Goal: Information Seeking & Learning: Learn about a topic

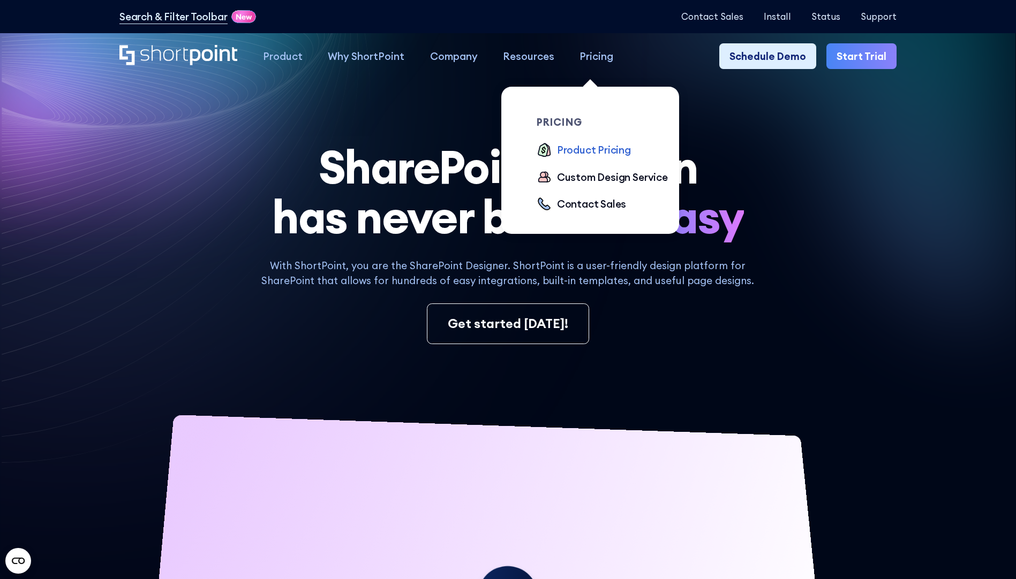
click at [583, 153] on div "Product Pricing" at bounding box center [594, 149] width 74 height 15
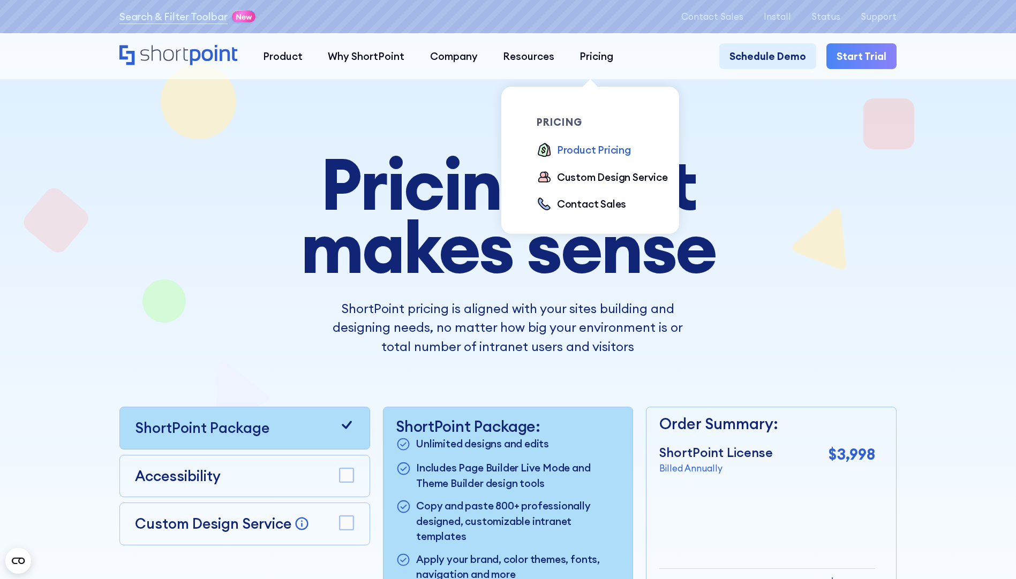
click at [577, 152] on div "Product Pricing" at bounding box center [594, 149] width 74 height 15
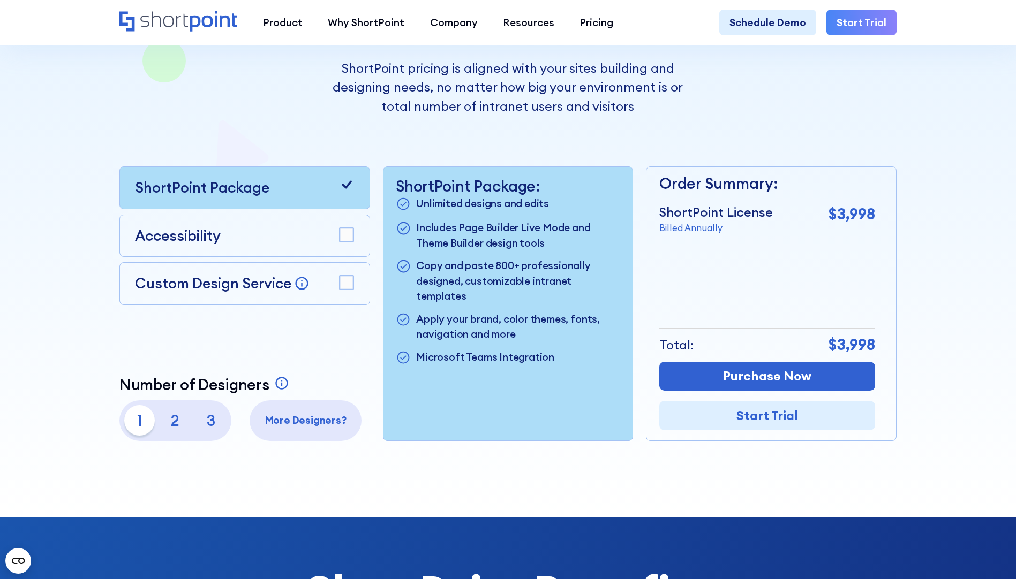
scroll to position [268, 0]
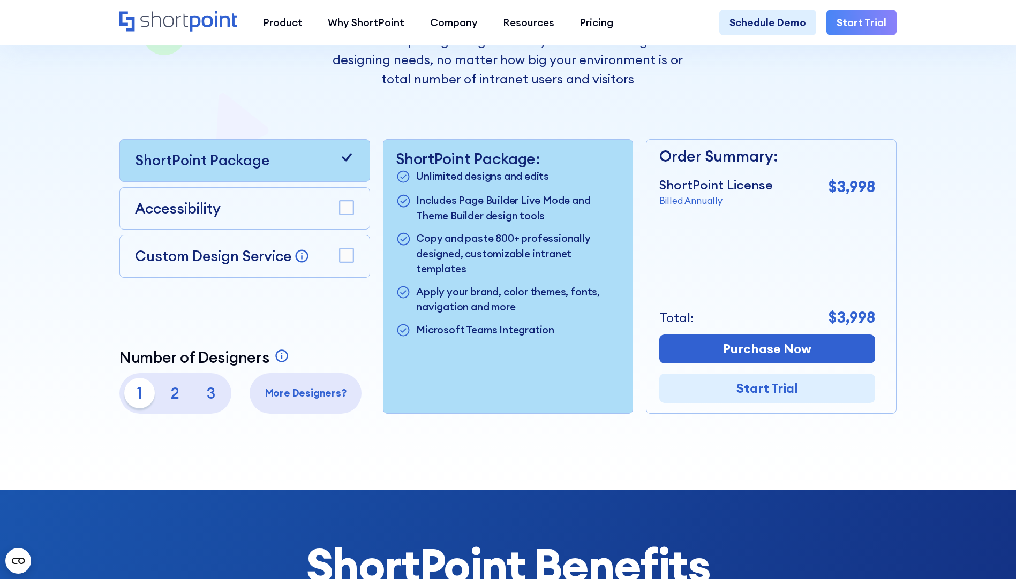
click at [344, 211] on rect at bounding box center [346, 208] width 14 height 14
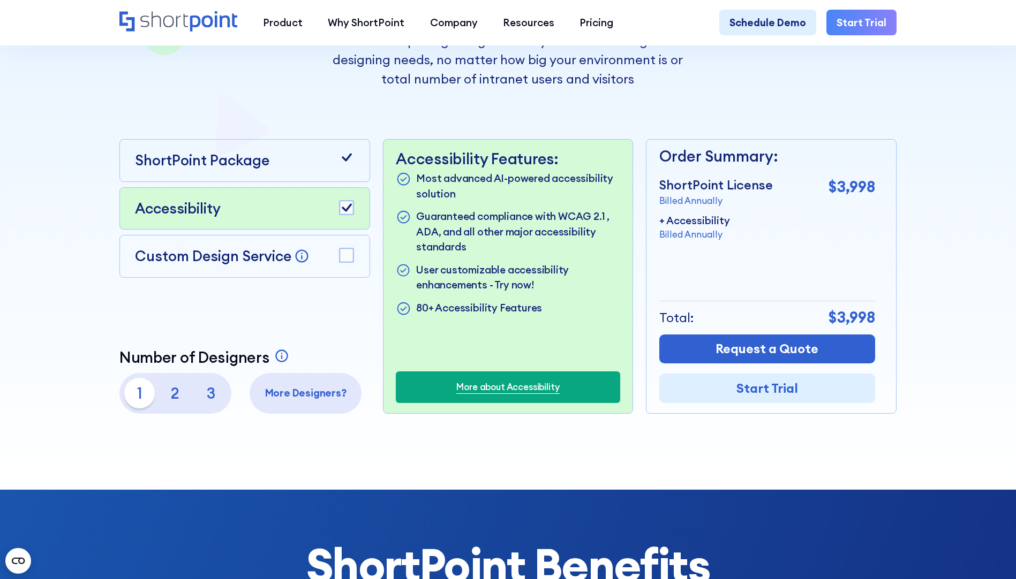
click at [349, 208] on icon at bounding box center [347, 207] width 10 height 8
click at [175, 402] on p "2" at bounding box center [175, 393] width 31 height 31
click at [135, 401] on p "1" at bounding box center [139, 393] width 31 height 31
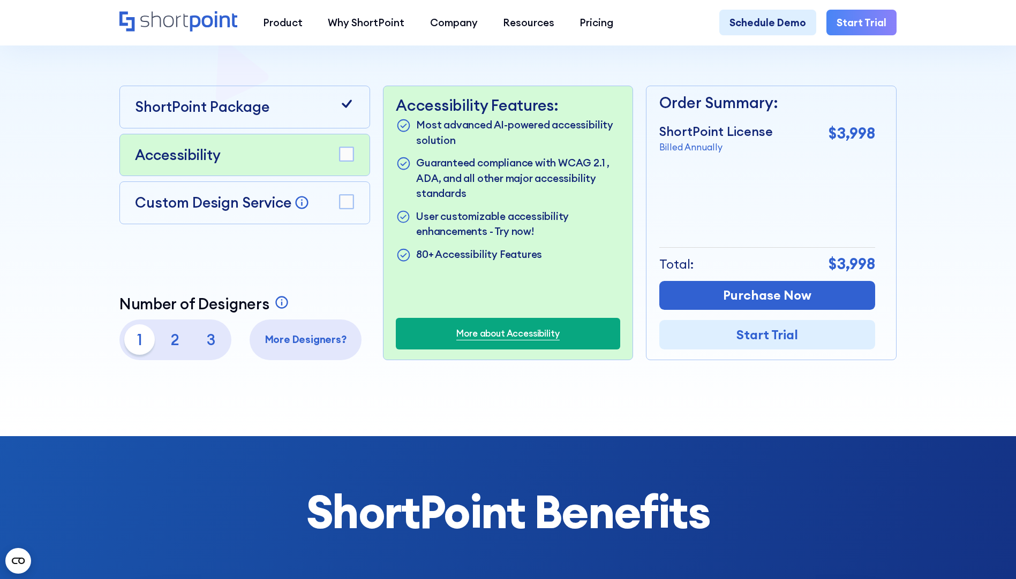
scroll to position [0, 0]
